Goal: Task Accomplishment & Management: Manage account settings

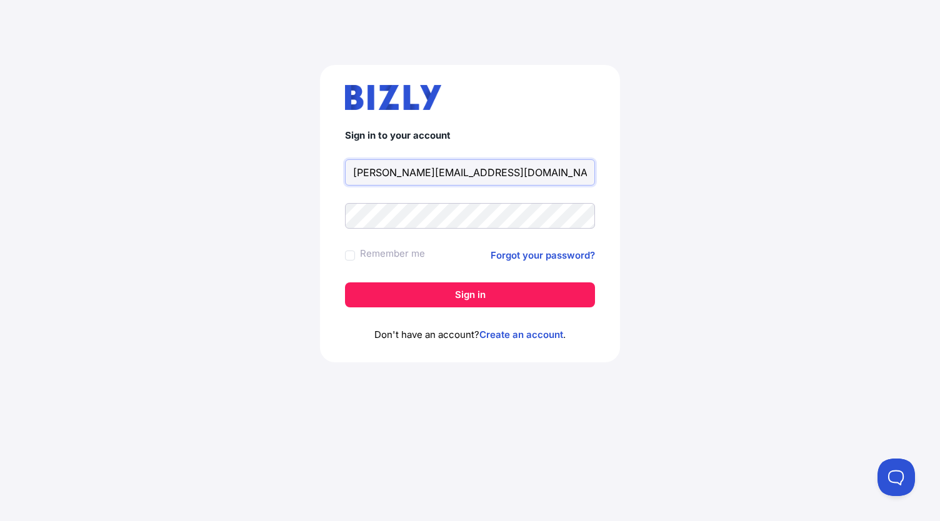
type input "[PERSON_NAME][EMAIL_ADDRESS][DOMAIN_NAME]"
click at [345, 282] on button "Sign in" at bounding box center [470, 294] width 250 height 25
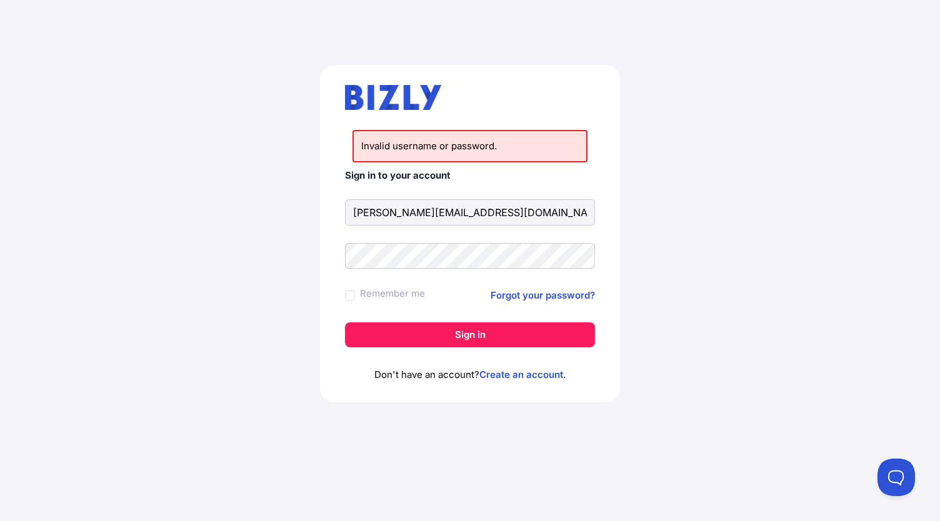
type input "[PERSON_NAME][EMAIL_ADDRESS][DOMAIN_NAME]"
click at [345, 322] on button "Sign in" at bounding box center [470, 334] width 250 height 25
click at [542, 291] on link "Forgot your password?" at bounding box center [543, 295] width 104 height 15
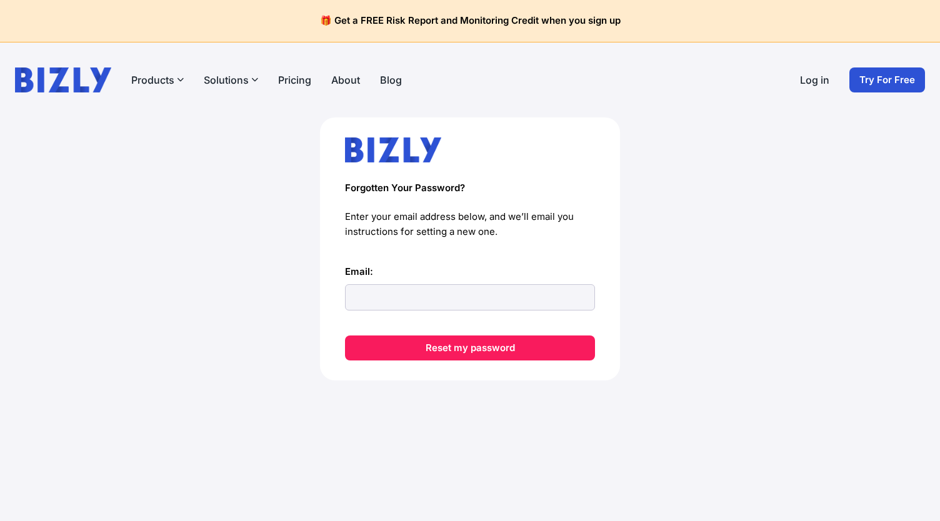
click at [395, 304] on input "Email:" at bounding box center [470, 297] width 250 height 26
type input "[PERSON_NAME][EMAIL_ADDRESS][DOMAIN_NAME]"
click at [345, 336] on button "Reset my password" at bounding box center [470, 348] width 250 height 25
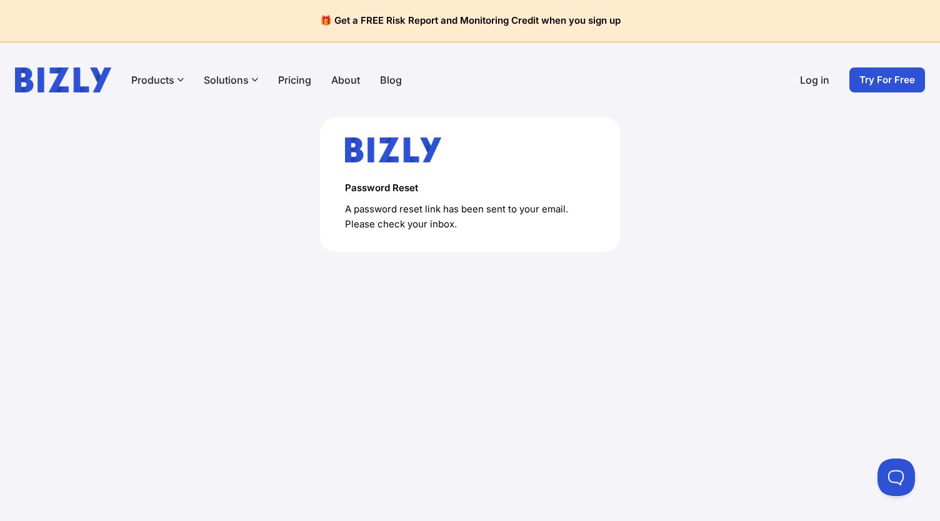
click at [817, 82] on link "Log in" at bounding box center [814, 79] width 29 height 15
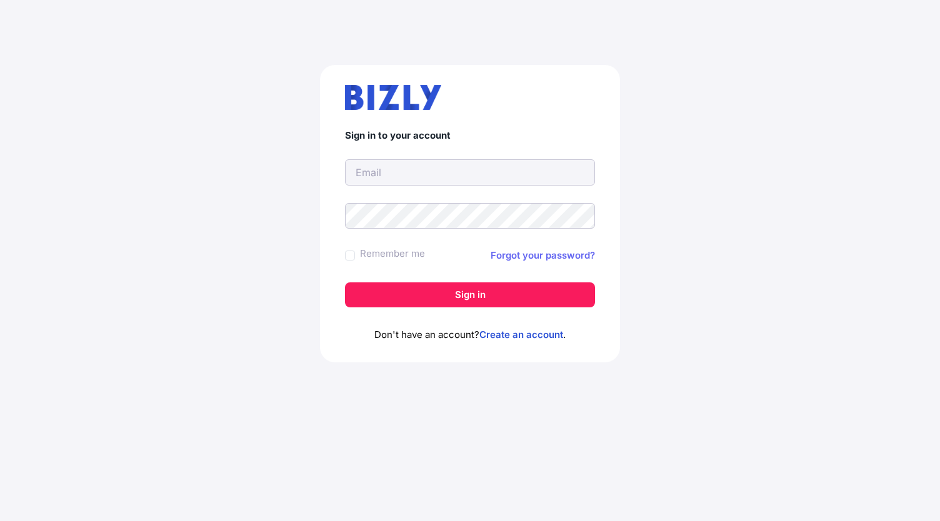
click at [532, 255] on link "Forgot your password?" at bounding box center [543, 255] width 104 height 15
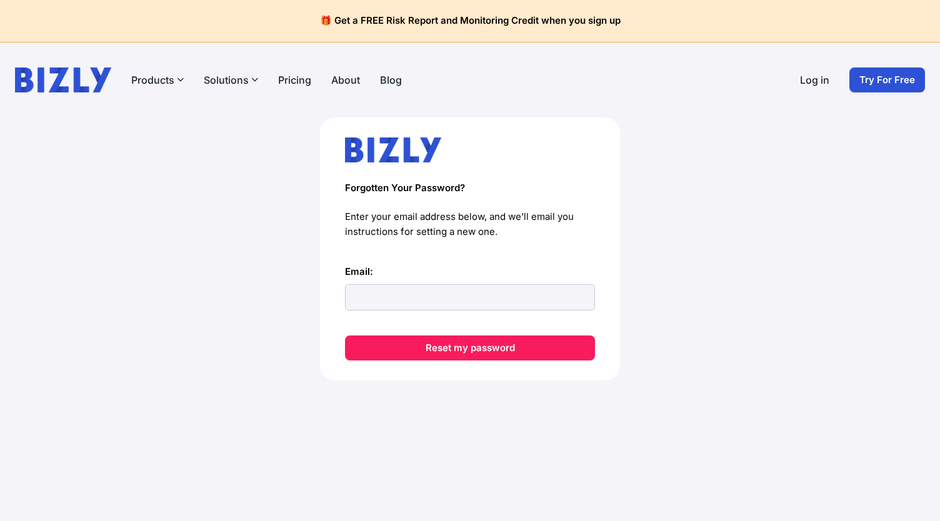
click at [402, 296] on input "Email:" at bounding box center [470, 297] width 250 height 26
type input "[PERSON_NAME][EMAIL_ADDRESS][DOMAIN_NAME][PERSON_NAME]"
click at [345, 336] on button "Reset my password" at bounding box center [470, 348] width 250 height 25
